Goal: Navigation & Orientation: Find specific page/section

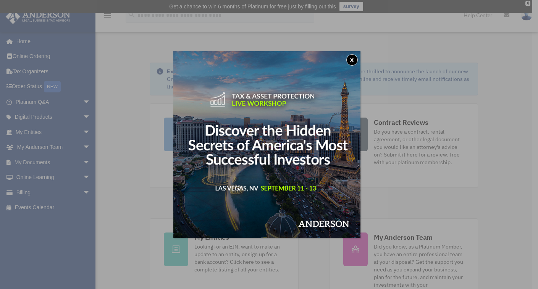
click at [33, 208] on div "x" at bounding box center [269, 144] width 538 height 289
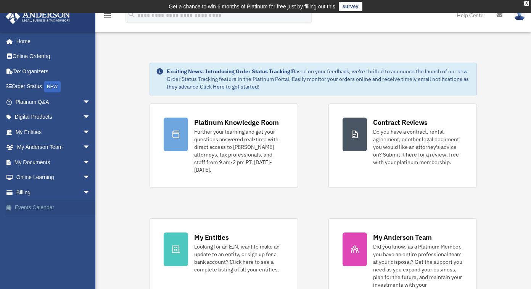
click at [17, 208] on link "Events Calendar" at bounding box center [53, 207] width 97 height 15
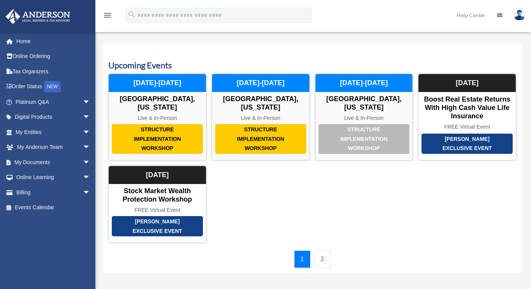
scroll to position [13, 0]
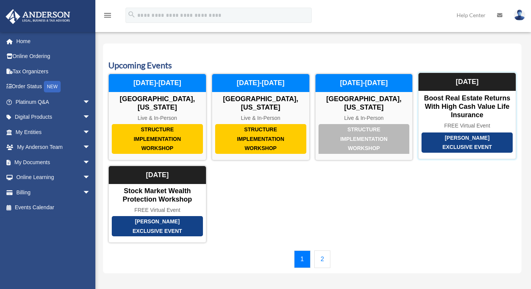
drag, startPoint x: 0, startPoint y: 0, endPoint x: 475, endPoint y: 139, distance: 494.5
click at [474, 139] on div "[PERSON_NAME] Exclusive Event" at bounding box center [467, 142] width 91 height 20
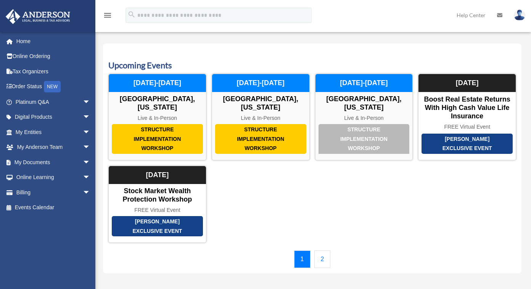
click at [521, 14] on img at bounding box center [519, 15] width 11 height 11
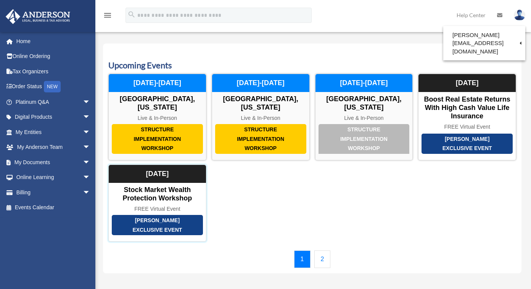
click at [148, 197] on div "Stock Market Wealth Protection Workshop" at bounding box center [157, 194] width 97 height 16
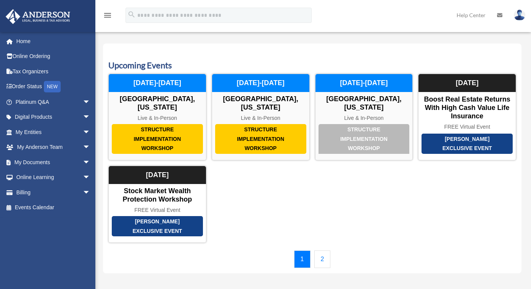
click at [520, 14] on img at bounding box center [519, 15] width 11 height 11
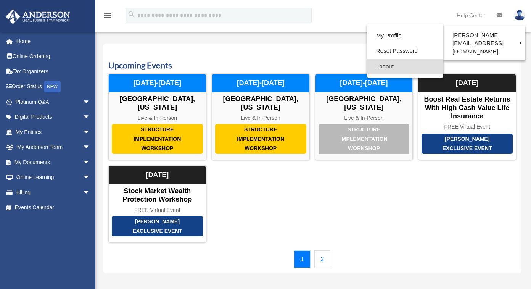
click at [382, 72] on link "Logout" at bounding box center [405, 67] width 76 height 16
